Goal: Task Accomplishment & Management: Complete application form

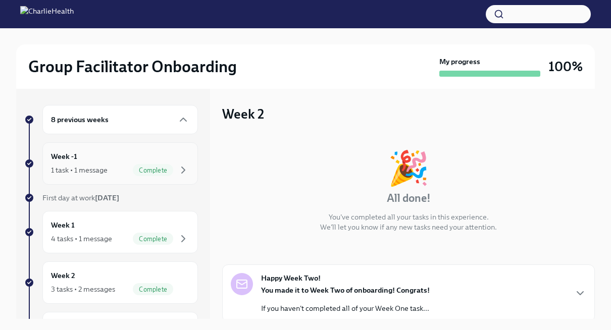
click at [154, 146] on div "Week -1 1 task • 1 message Complete" at bounding box center [119, 163] width 155 height 42
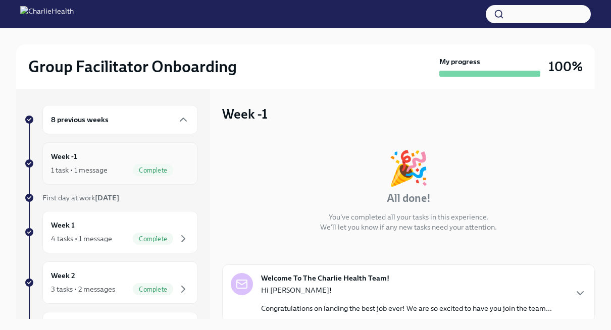
click at [166, 170] on div "Complete" at bounding box center [161, 170] width 57 height 12
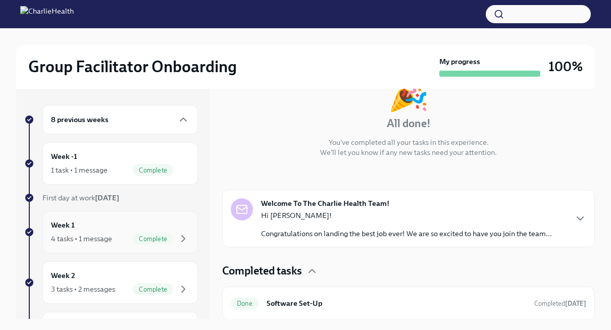
click at [138, 235] on span "Complete" at bounding box center [153, 239] width 40 height 8
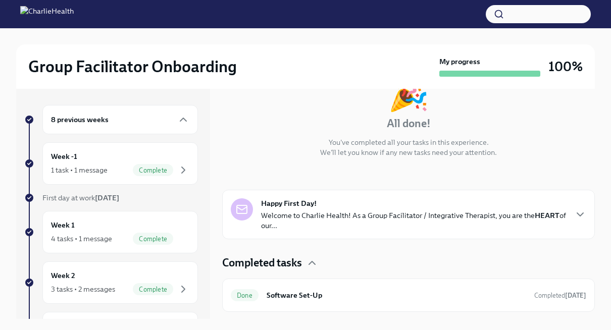
drag, startPoint x: 585, startPoint y: 163, endPoint x: 588, endPoint y: 168, distance: 5.2
click at [588, 168] on div "Week 1 🎉 All done! You've completed all your tasks in this experience. We'll le…" at bounding box center [408, 204] width 372 height 230
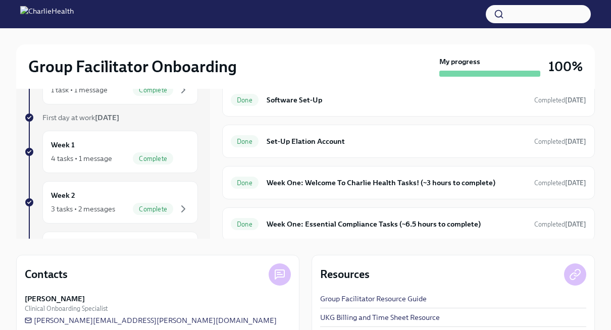
scroll to position [80, 0]
click at [516, 243] on div "8 previous weeks Week -1 1 task • 1 message Complete First day at work [DATE] W…" at bounding box center [305, 196] width 578 height 374
click at [522, 234] on div "Done Week One: Essential Compliance Tasks (~6.5 hours to complete) Completed [D…" at bounding box center [408, 224] width 372 height 33
click at [534, 224] on span "Completed [DATE]" at bounding box center [560, 225] width 52 height 8
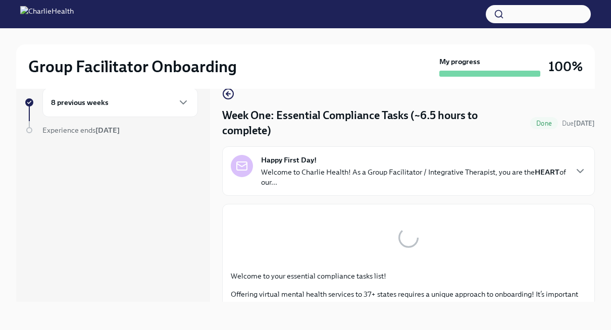
scroll to position [17, 0]
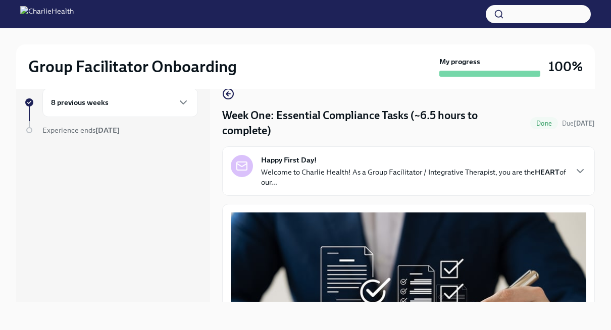
click at [591, 97] on div "Week One: Essential Compliance Tasks (~6.5 hours to complete) Done Due [DATE] H…" at bounding box center [408, 187] width 372 height 230
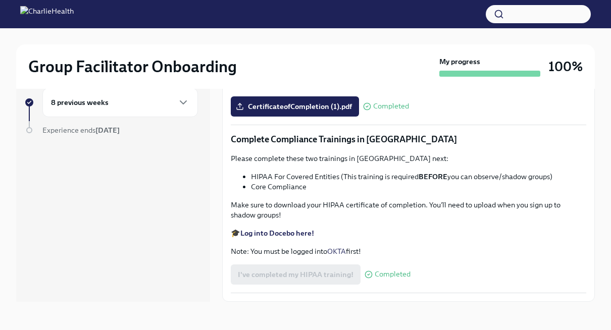
scroll to position [2058, 0]
click at [178, 112] on div "8 previous weeks" at bounding box center [119, 102] width 155 height 29
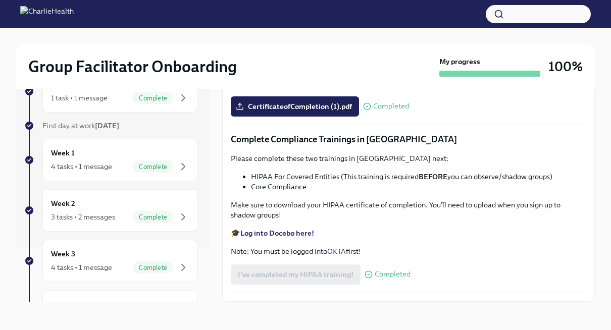
scroll to position [107, 0]
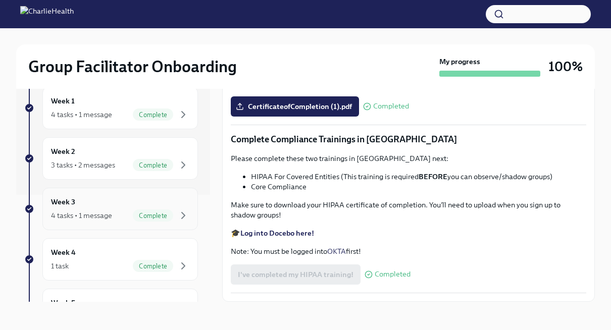
click at [142, 218] on div "Complete" at bounding box center [153, 215] width 40 height 12
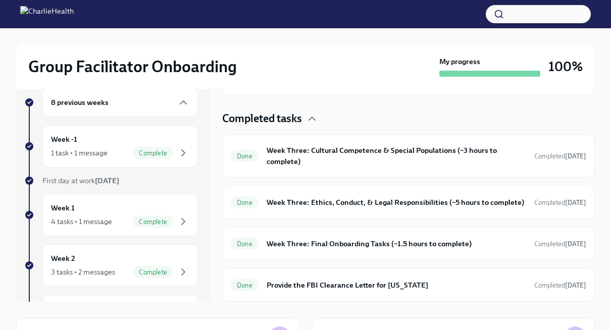
scroll to position [218, 0]
click at [506, 237] on div "Done Week Three: Final Onboarding Tasks (~1.5 hours to complete) Completed [DAT…" at bounding box center [408, 244] width 355 height 16
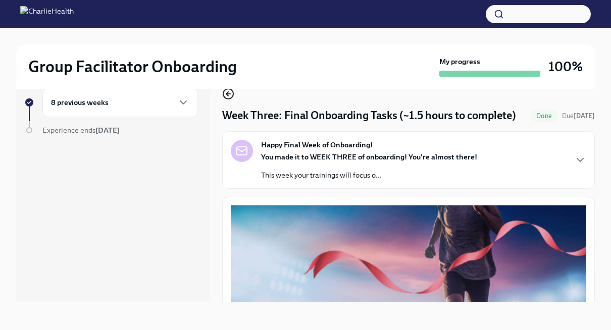
click at [226, 99] on circle "button" at bounding box center [228, 94] width 10 height 10
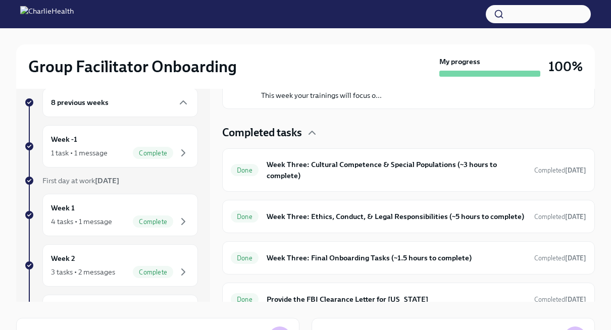
scroll to position [218, 0]
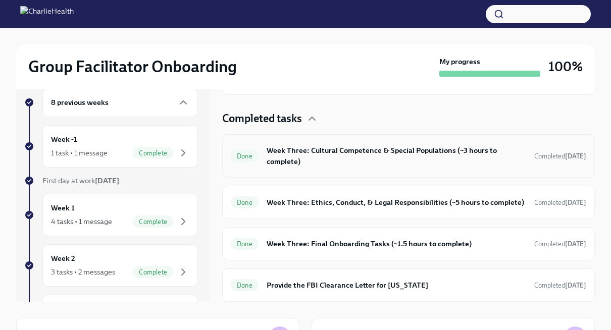
click at [458, 154] on h6 "Week Three: Cultural Competence & Special Populations (~3 hours to complete)" at bounding box center [395, 156] width 259 height 22
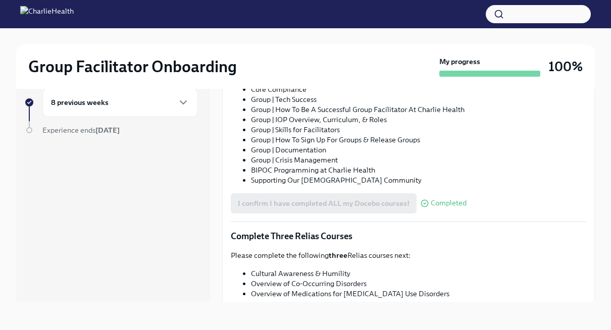
scroll to position [670, 0]
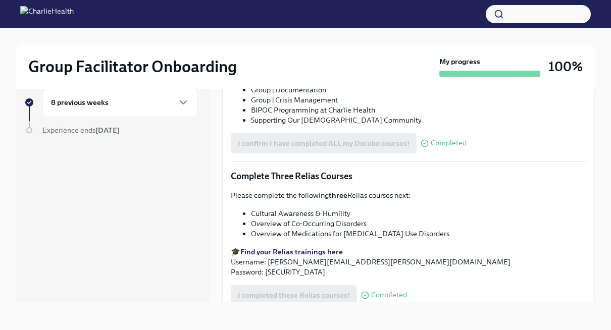
click at [316, 248] on strong "Find your Relias trainings here" at bounding box center [291, 251] width 102 height 9
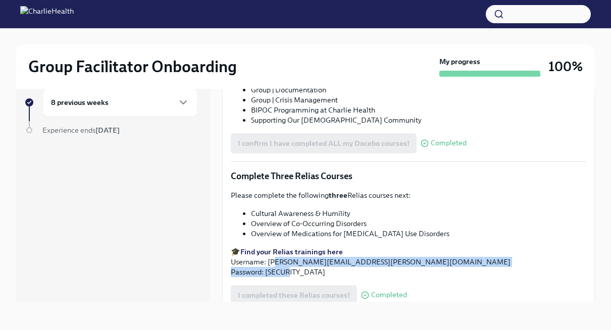
drag, startPoint x: 388, startPoint y: 264, endPoint x: 271, endPoint y: 256, distance: 116.8
click at [271, 256] on p "🎓 Find your Relias trainings here Username: [PERSON_NAME][EMAIL_ADDRESS][PERSON…" at bounding box center [408, 262] width 355 height 30
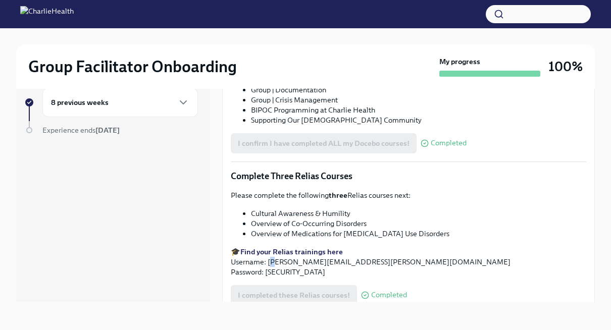
click at [271, 256] on p "🎓 Find your Relias trainings here Username: [PERSON_NAME][EMAIL_ADDRESS][PERSON…" at bounding box center [408, 262] width 355 height 30
click at [269, 257] on p "🎓 Find your Relias trainings here Username: [PERSON_NAME][EMAIL_ADDRESS][PERSON…" at bounding box center [408, 262] width 355 height 30
drag, startPoint x: 269, startPoint y: 257, endPoint x: 266, endPoint y: 262, distance: 5.6
click at [266, 262] on p "🎓 Find your Relias trainings here Username: [PERSON_NAME][EMAIL_ADDRESS][PERSON…" at bounding box center [408, 262] width 355 height 30
copy p "[PERSON_NAME][EMAIL_ADDRESS][PERSON_NAME][DOMAIN_NAME]"
